Goal: Book appointment/travel/reservation

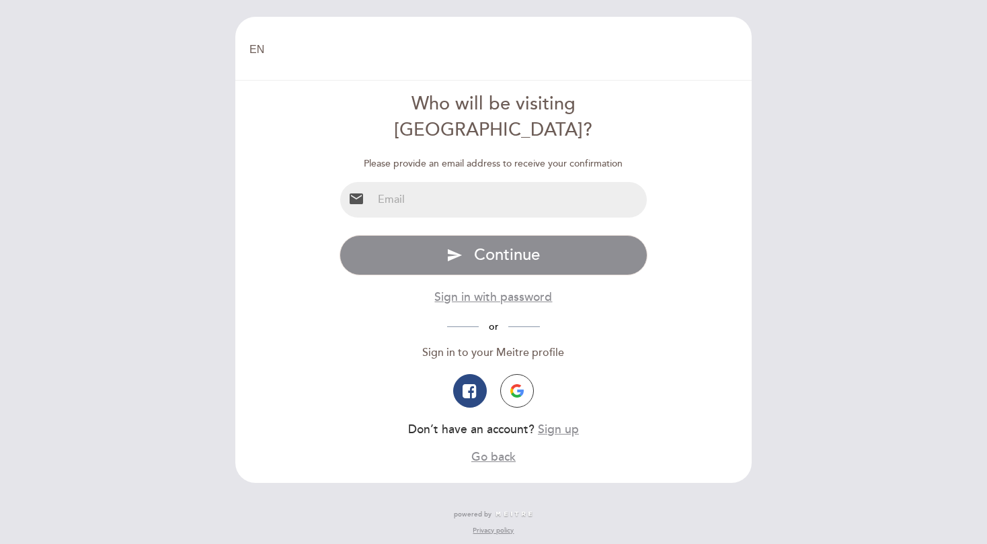
click at [441, 182] on input "email" at bounding box center [509, 200] width 275 height 36
type input "[EMAIL_ADDRESS][DOMAIN_NAME]"
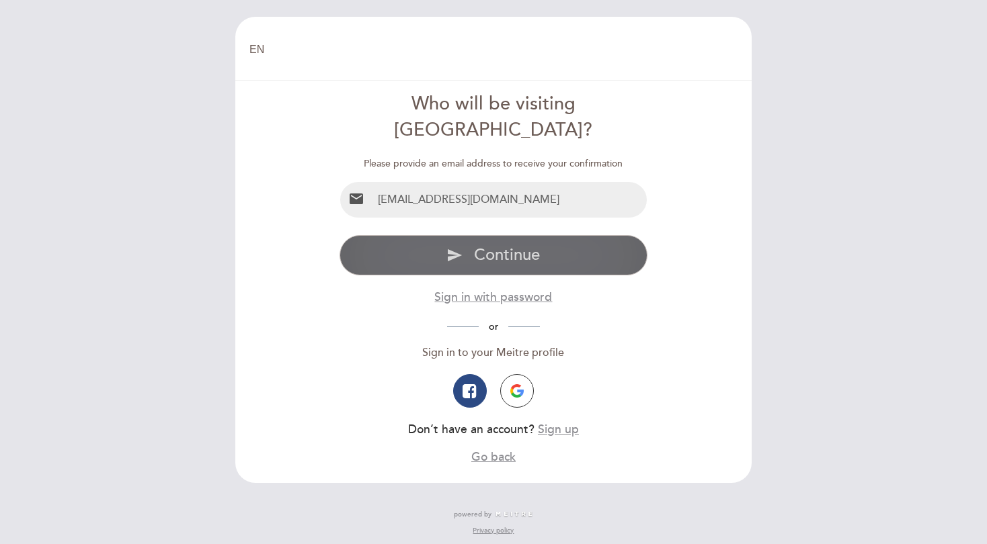
click at [535, 245] on span "Continue" at bounding box center [507, 254] width 66 height 19
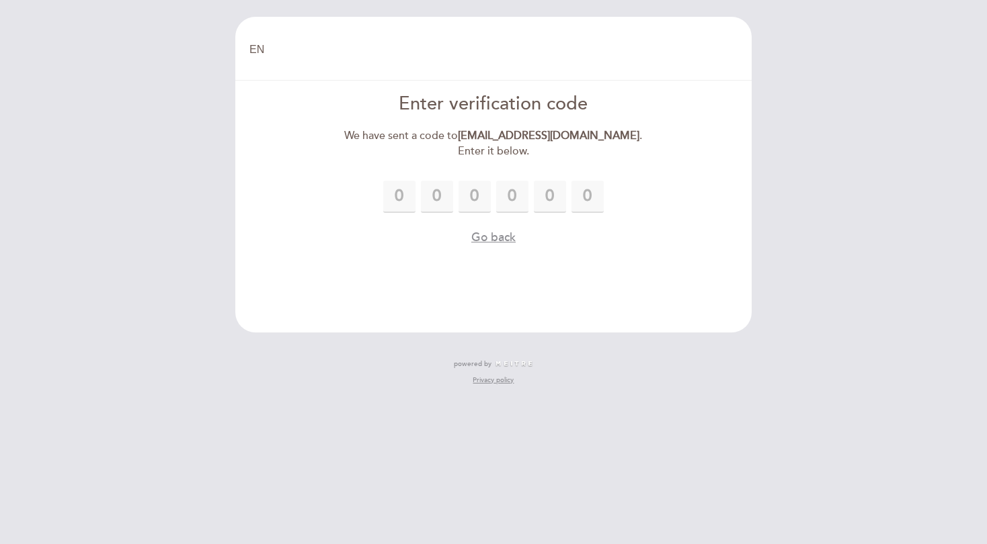
type input "6"
type input "2"
type input "6"
type input "9"
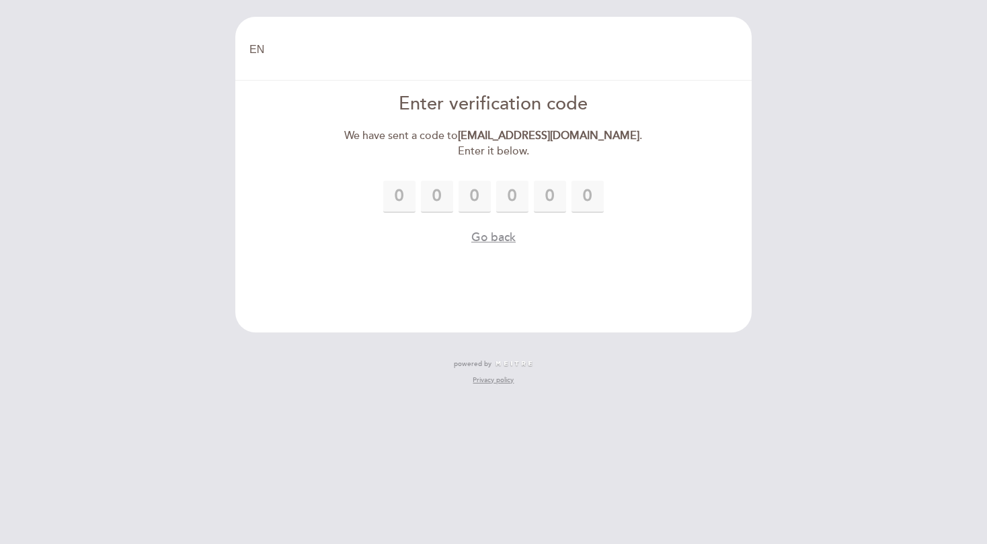
type input "1"
drag, startPoint x: 740, startPoint y: 288, endPoint x: 708, endPoint y: 278, distance: 33.0
click at [740, 288] on header "EN ES PT Welcome Welcome, Change user Book a table Enter verification code We h…" at bounding box center [493, 175] width 516 height 316
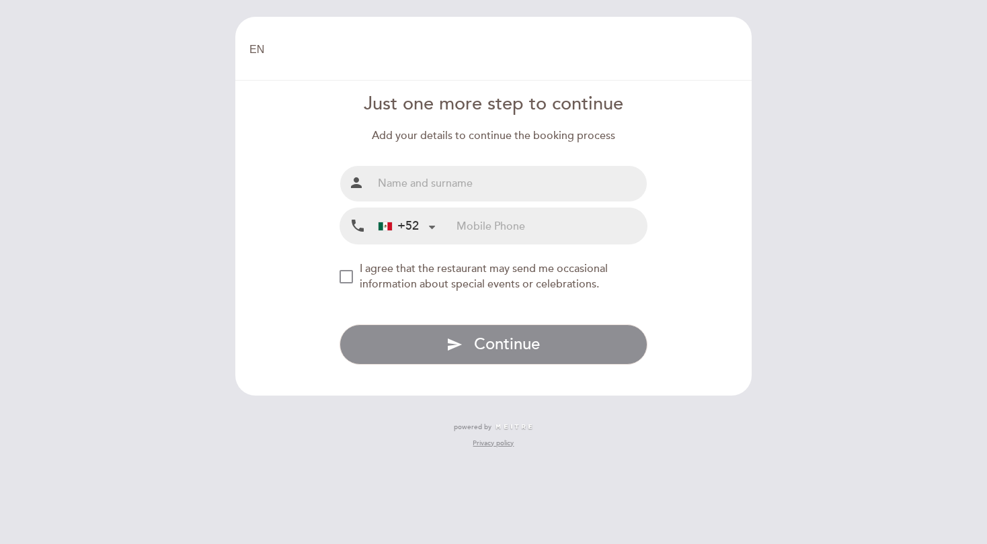
click at [501, 176] on input "text" at bounding box center [509, 184] width 275 height 36
type input "[PERSON_NAME] De [PERSON_NAME]"
click at [505, 228] on input "tel" at bounding box center [551, 226] width 190 height 36
type input "5574410607"
click at [348, 277] on div "NEW_MODAL_AGREE_RESTAURANT_SEND_OCCASIONAL_INFO" at bounding box center [345, 276] width 13 height 13
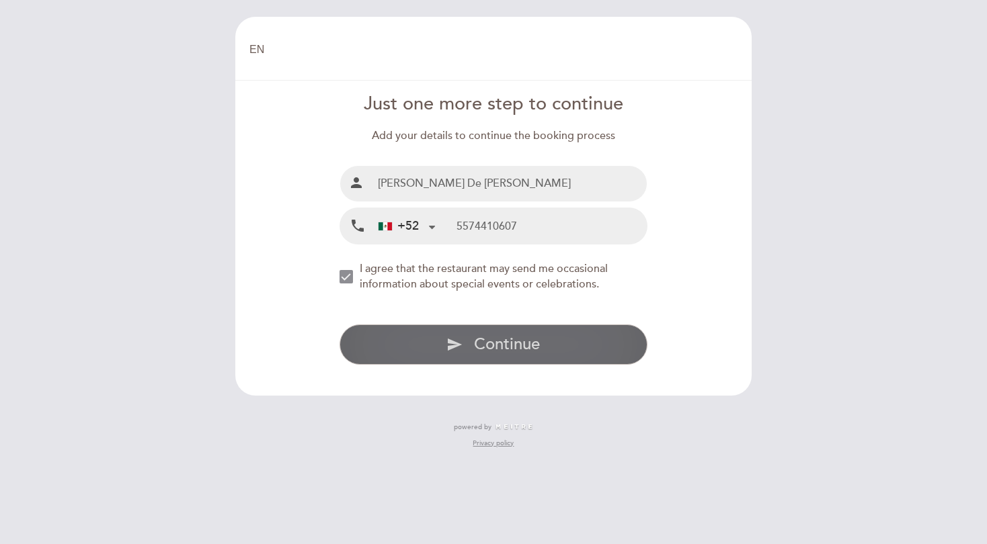
click at [549, 344] on button "send Continue" at bounding box center [493, 345] width 308 height 40
